Goal: Information Seeking & Learning: Learn about a topic

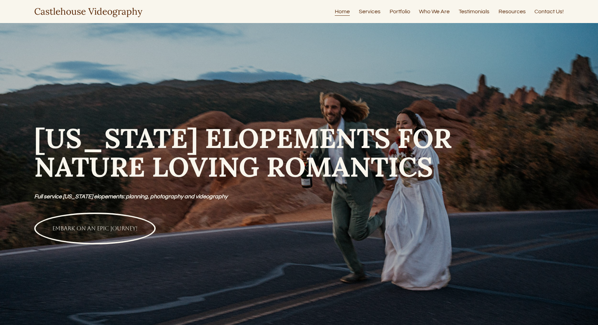
click at [369, 12] on link "Services" at bounding box center [370, 11] width 22 height 9
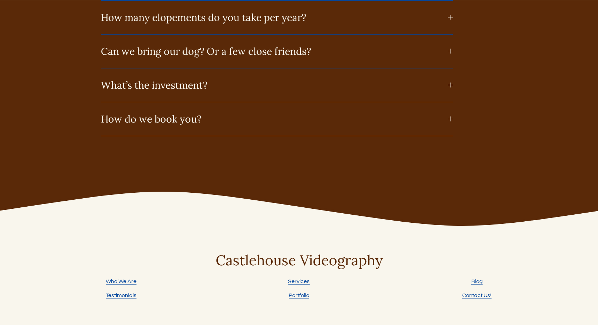
scroll to position [3791, 0]
click at [292, 82] on span "What’s the investment?" at bounding box center [274, 85] width 347 height 13
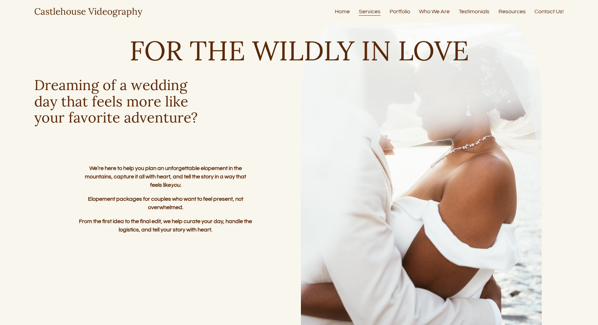
scroll to position [0, 0]
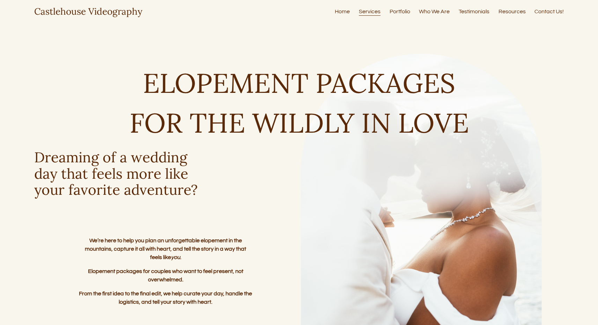
click at [370, 13] on link "Services" at bounding box center [370, 11] width 22 height 9
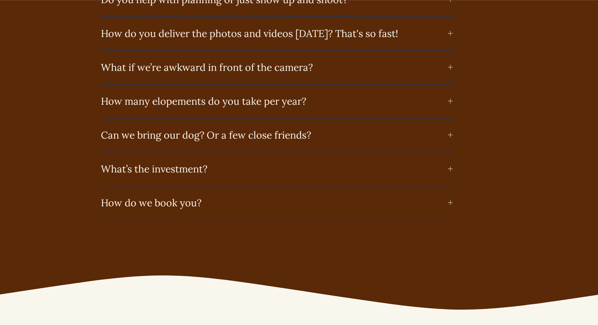
scroll to position [3685, 0]
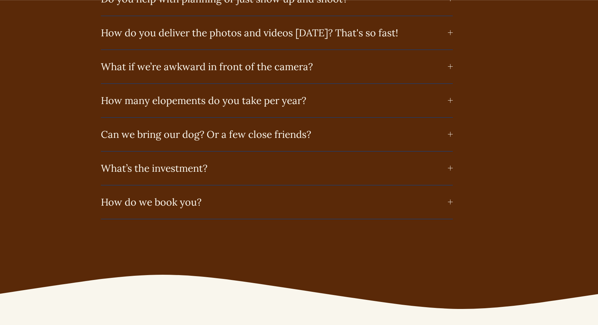
click at [269, 175] on span "What’s the investment?" at bounding box center [274, 168] width 347 height 13
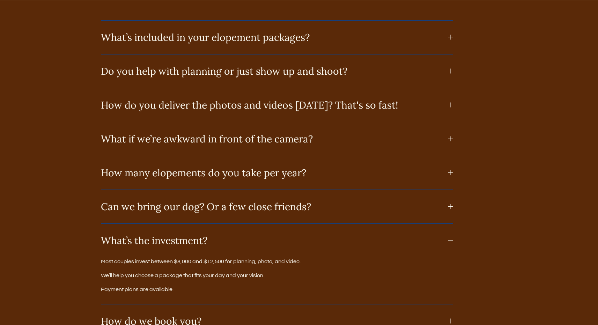
scroll to position [3598, 0]
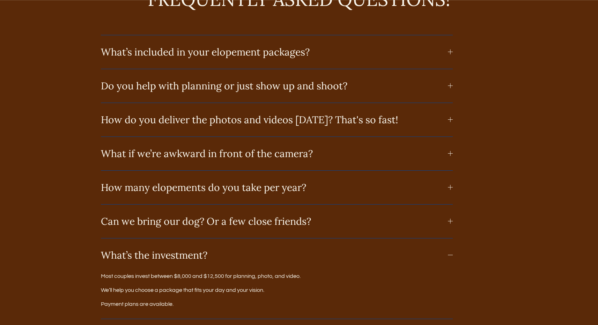
click at [221, 58] on span "What’s included in your elopement packages?" at bounding box center [274, 52] width 347 height 13
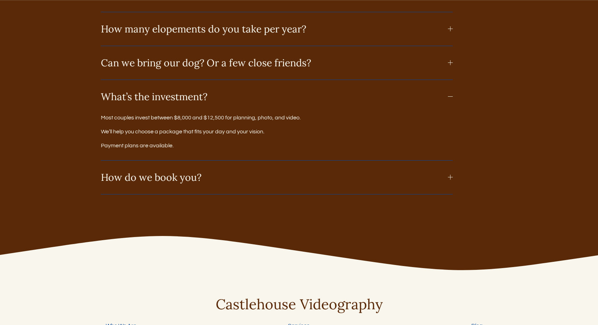
scroll to position [3856, 0]
